Goal: Task Accomplishment & Management: Manage account settings

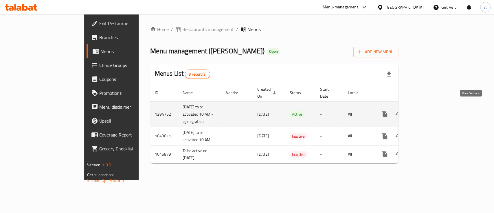
click at [433, 108] on link "enhanced table" at bounding box center [426, 114] width 14 height 14
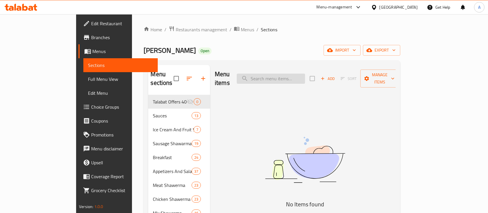
click at [304, 73] on input "search" at bounding box center [271, 78] width 68 height 10
paste input "ريش مقشوره ضاني ني 1/2 كيلو"
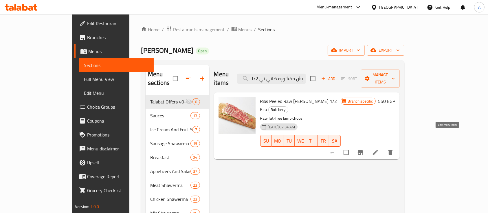
type input "ريش مقشوره ضاني ني 1/2 كيلو"
click at [379, 149] on icon at bounding box center [375, 152] width 7 height 7
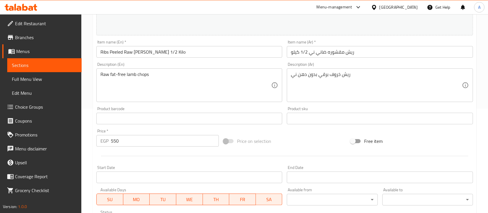
scroll to position [116, 0]
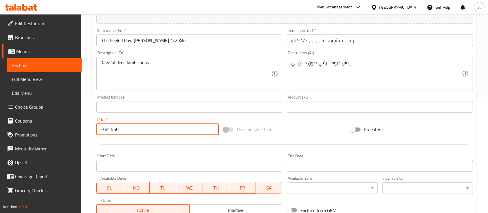
click at [120, 128] on input "550" at bounding box center [165, 129] width 108 height 12
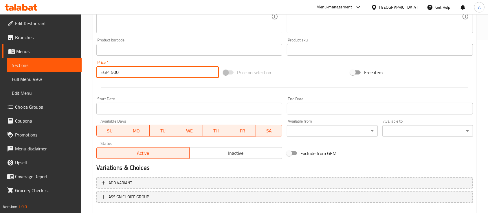
scroll to position [204, 0]
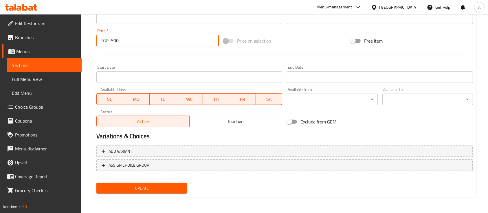
type input "500"
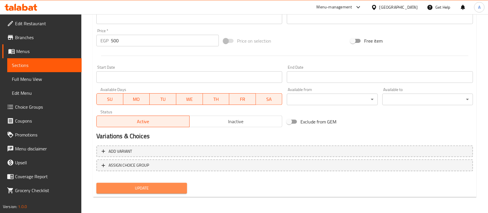
click at [127, 183] on button "Update" at bounding box center [141, 188] width 91 height 11
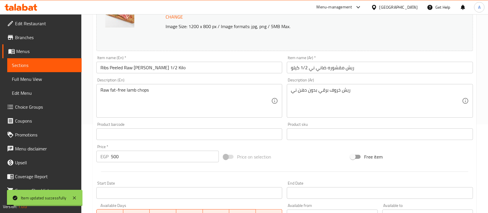
scroll to position [0, 0]
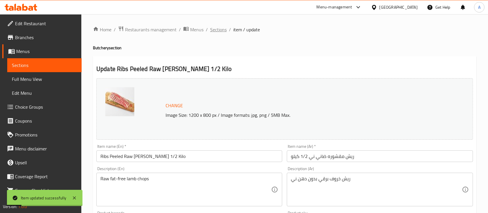
click at [216, 27] on span "Sections" at bounding box center [218, 29] width 16 height 7
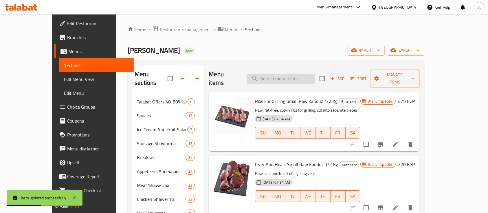
click at [315, 73] on input "search" at bounding box center [281, 78] width 68 height 10
paste input "ريش مقشوره ضاني ني 1/2 كيلو"
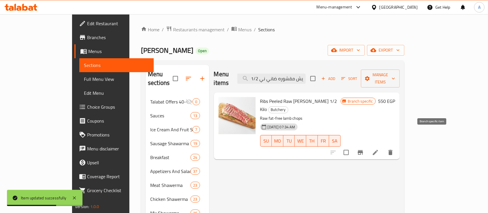
type input "ريش مقشوره ضاني ني 1/2 كيلو"
click at [367, 145] on button "Branch-specific-item" at bounding box center [360, 152] width 14 height 14
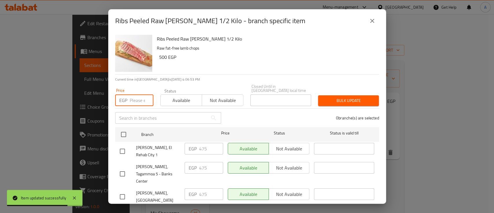
click at [132, 96] on input "number" at bounding box center [142, 100] width 24 height 12
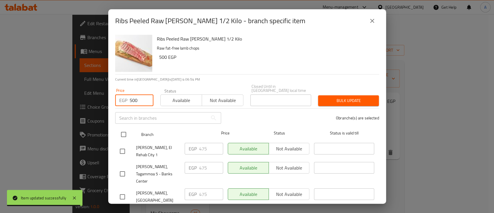
type input "500"
click at [119, 133] on input "checkbox" at bounding box center [123, 134] width 12 height 12
checkbox input "true"
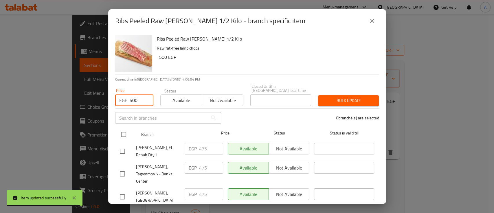
checkbox input "true"
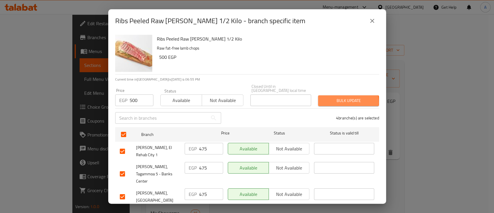
click at [325, 98] on span "Bulk update" at bounding box center [349, 100] width 52 height 7
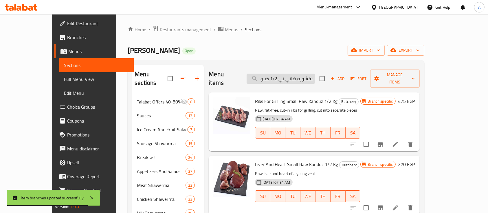
click at [283, 73] on input "ريش مقشوره ضاني ني 1/2 كيلو" at bounding box center [281, 78] width 68 height 10
click at [284, 73] on input "ريش مقشوره ضاني ني 1/2 كيلو" at bounding box center [281, 78] width 68 height 10
click at [273, 54] on div "[PERSON_NAME] Open import export" at bounding box center [276, 50] width 297 height 11
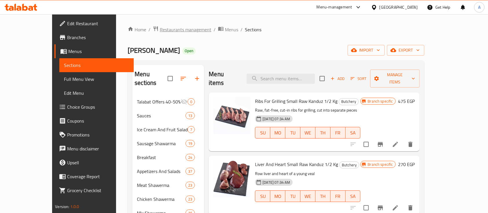
click at [160, 28] on span "Restaurants management" at bounding box center [186, 29] width 52 height 7
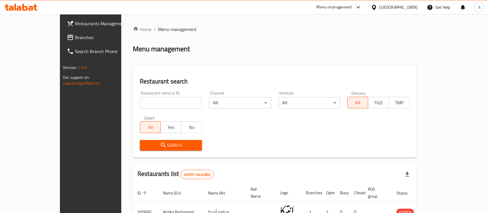
click at [366, 3] on div "Menu-management" at bounding box center [339, 7] width 54 height 14
click at [362, 6] on icon at bounding box center [358, 7] width 7 height 7
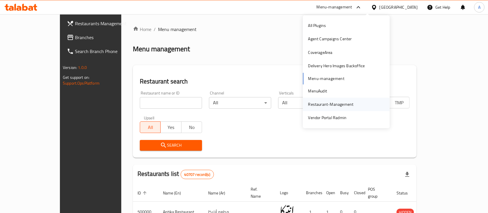
click at [323, 104] on div "Restaurant-Management" at bounding box center [330, 104] width 45 height 6
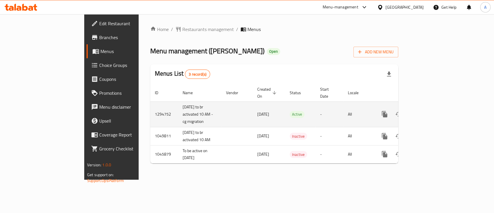
click at [430, 111] on icon "enhanced table" at bounding box center [426, 114] width 7 height 7
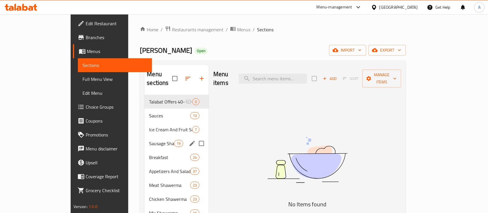
scroll to position [38, 0]
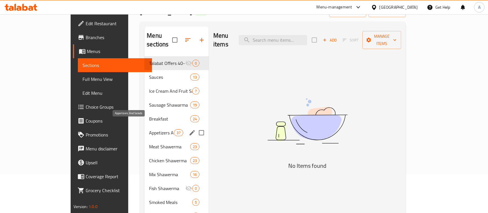
click at [149, 129] on span "Appetizers And Salads" at bounding box center [161, 132] width 25 height 7
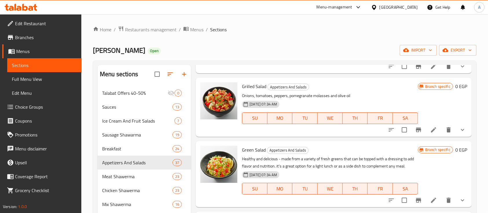
click at [373, 144] on div "Green Salad Appetizers And Salads Healthy and delicious - made from a variety o…" at bounding box center [330, 173] width 180 height 61
click at [150, 30] on span "Restaurants management" at bounding box center [151, 29] width 52 height 7
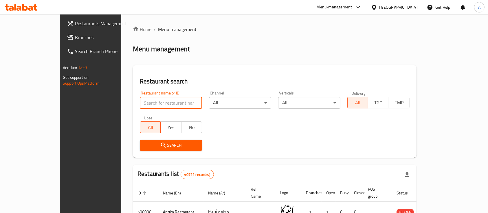
click at [150, 104] on input "search" at bounding box center [171, 103] width 62 height 12
paste input "502349"
type input "502349"
click button "Search" at bounding box center [171, 145] width 62 height 11
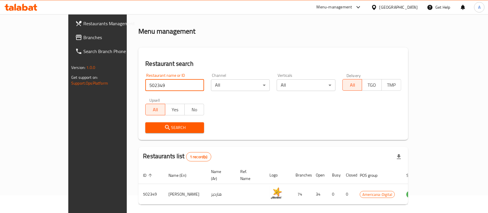
scroll to position [34, 0]
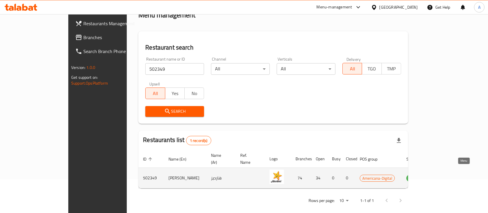
click at [442, 177] on icon "enhanced table" at bounding box center [441, 178] width 2 height 2
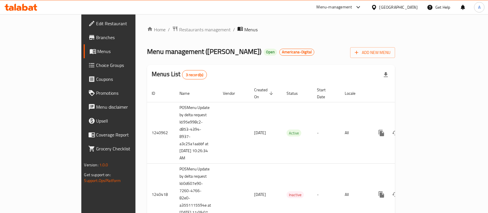
click at [96, 37] on span "Branches" at bounding box center [127, 37] width 62 height 7
